Goal: Check status: Check status

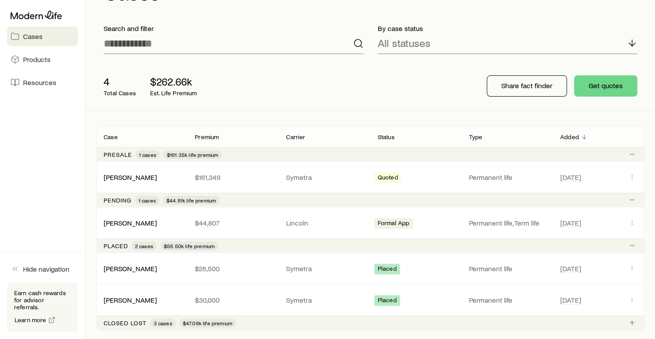
scroll to position [89, 0]
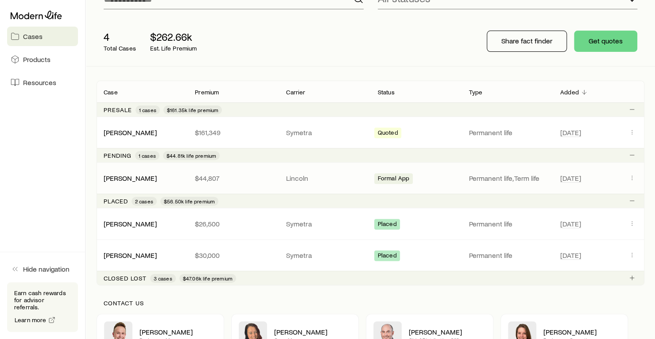
click at [399, 182] on span "Formal App" at bounding box center [394, 179] width 32 height 9
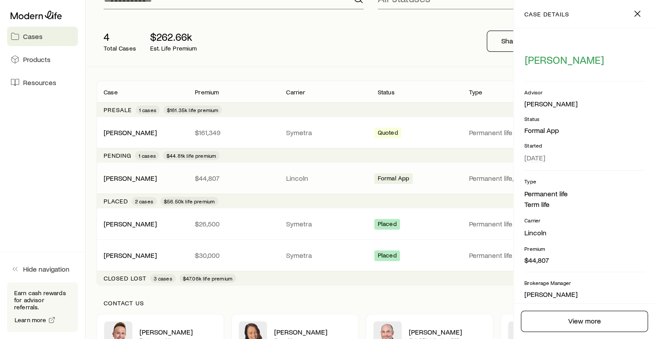
click at [403, 183] on div "[PERSON_NAME] $44,807 Lincoln Formal App Permanent life, Term life [DATE]" at bounding box center [371, 178] width 548 height 31
click at [440, 187] on div "[PERSON_NAME] $44,807 Lincoln Formal App Permanent life, Term life [DATE]" at bounding box center [371, 178] width 548 height 31
drag, startPoint x: 640, startPoint y: 2, endPoint x: 638, endPoint y: 7, distance: 5.5
click at [640, 3] on header "case details" at bounding box center [584, 14] width 141 height 28
click at [635, 14] on icon "button" at bounding box center [637, 13] width 11 height 11
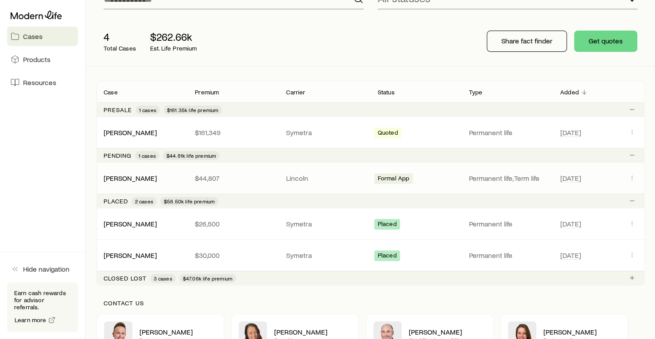
click at [639, 174] on div "[DATE]" at bounding box center [598, 178] width 91 height 12
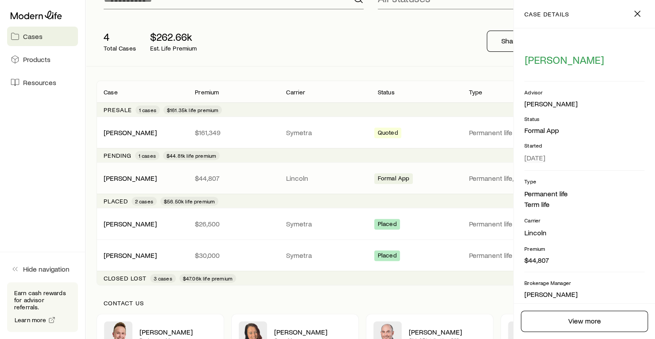
click at [634, 178] on p "Type" at bounding box center [584, 181] width 120 height 7
click at [488, 178] on p "Permanent life, Term life" at bounding box center [507, 178] width 77 height 9
click at [630, 20] on header "case details Close" at bounding box center [584, 14] width 141 height 28
click at [636, 16] on icon "button" at bounding box center [637, 13] width 11 height 11
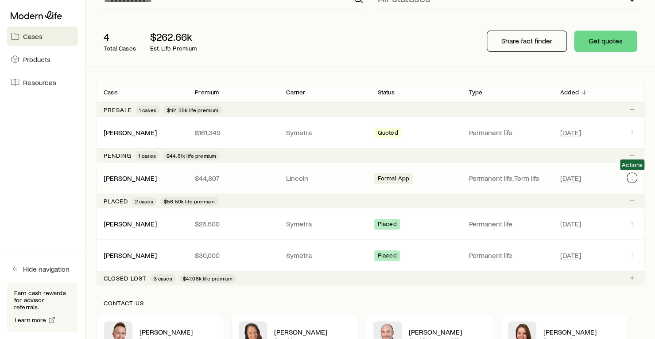
click at [634, 178] on icon "Client cases" at bounding box center [631, 177] width 7 height 7
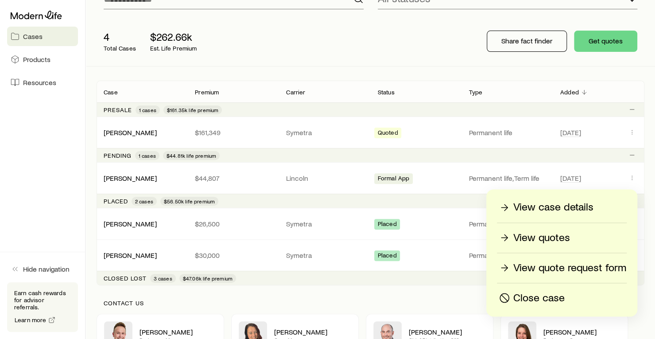
click at [566, 208] on p "View case details" at bounding box center [553, 207] width 80 height 14
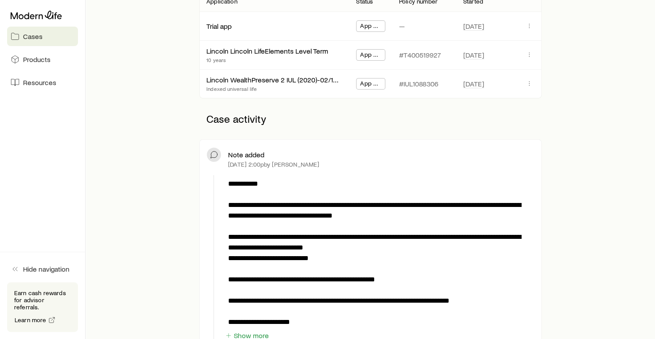
scroll to position [133, 0]
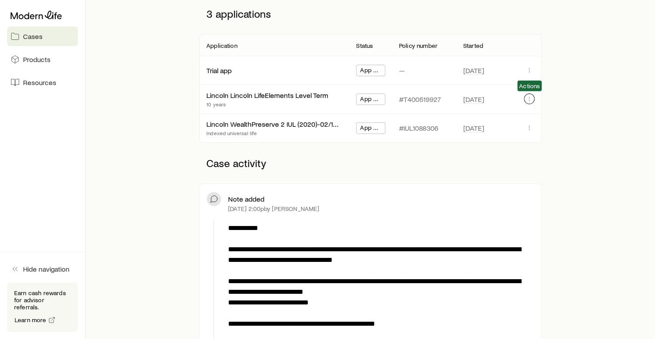
click at [527, 98] on icon "button" at bounding box center [529, 98] width 7 height 7
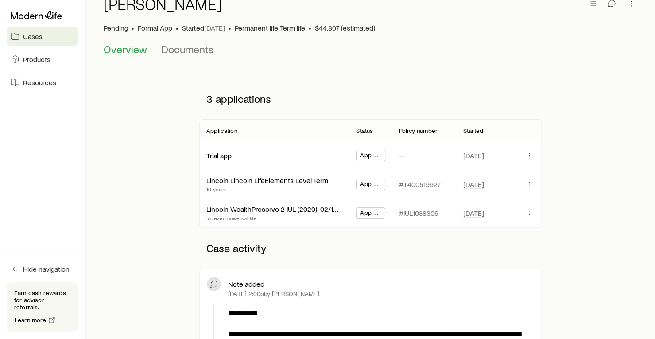
scroll to position [44, 0]
